Goal: Navigation & Orientation: Find specific page/section

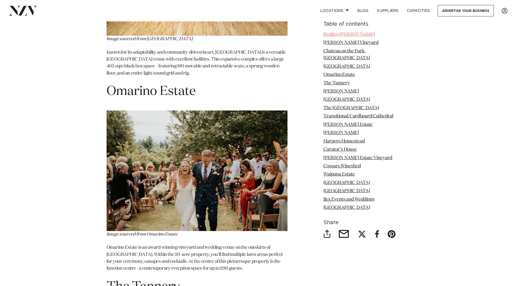
scroll to position [1407, 0]
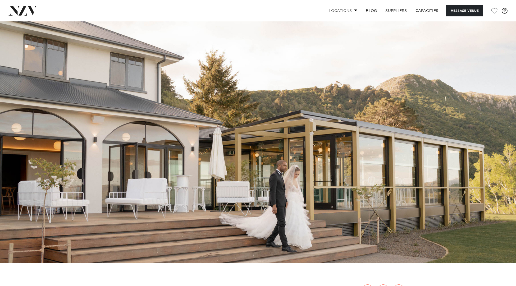
click at [348, 9] on link "Locations" at bounding box center [343, 10] width 37 height 11
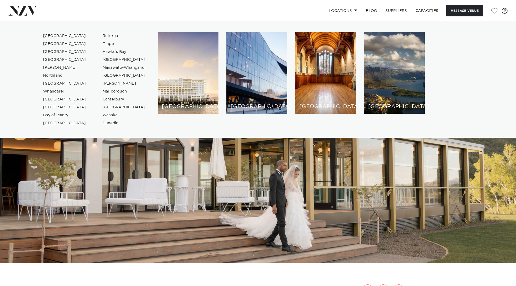
click at [324, 73] on div "[GEOGRAPHIC_DATA]" at bounding box center [325, 73] width 61 height 82
